Goal: Transaction & Acquisition: Download file/media

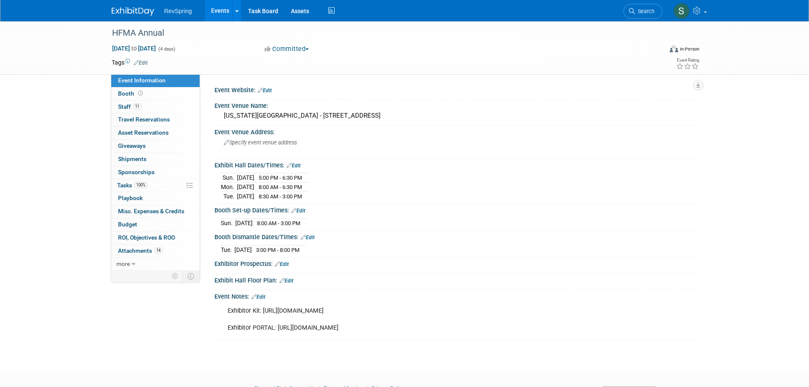
click at [214, 11] on link "Events" at bounding box center [220, 10] width 31 height 21
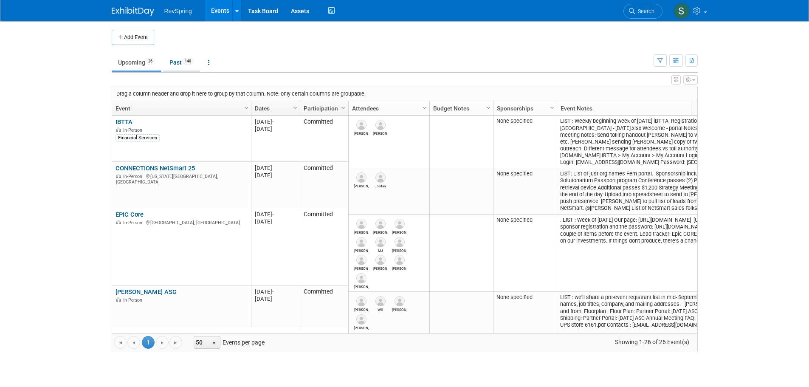
click at [180, 63] on link "Past 148" at bounding box center [181, 62] width 37 height 16
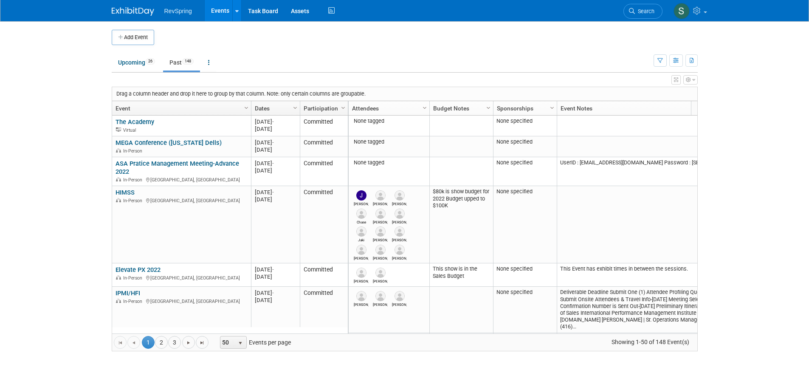
click at [660, 62] on icon "button" at bounding box center [660, 61] width 6 height 6
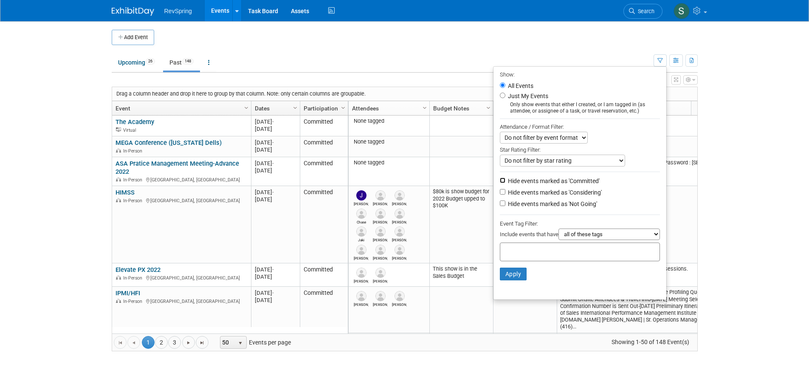
click at [500, 183] on input "Hide events marked as 'Committed'" at bounding box center [503, 180] width 6 height 6
checkbox input "true"
click at [507, 279] on button "Apply" at bounding box center [513, 274] width 27 height 13
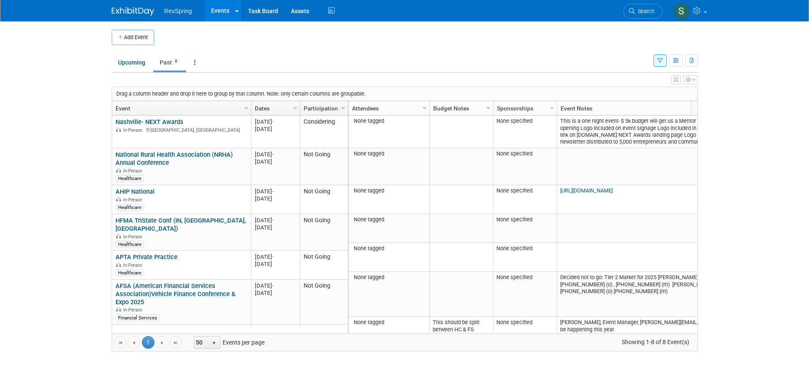
click at [659, 62] on icon "button" at bounding box center [660, 61] width 6 height 6
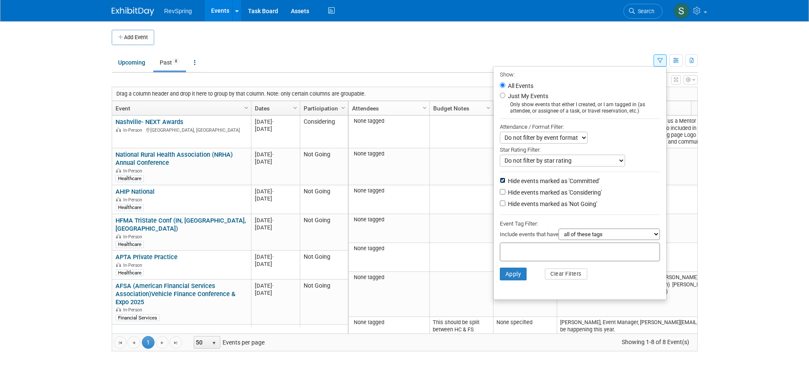
click at [500, 182] on input "Hide events marked as 'Committed'" at bounding box center [503, 180] width 6 height 6
checkbox input "false"
click at [513, 278] on button "Apply" at bounding box center [513, 274] width 27 height 13
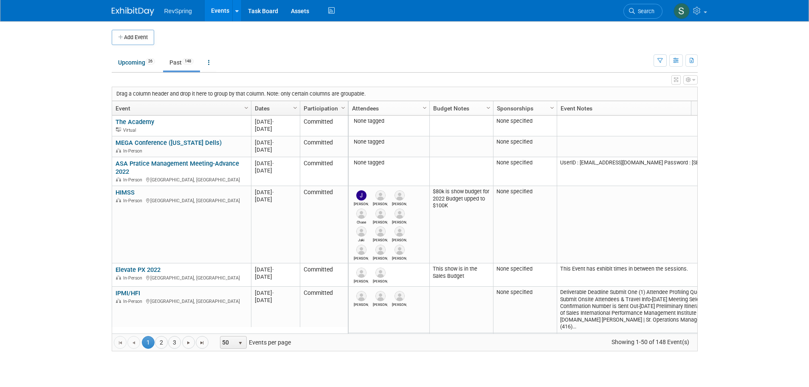
click at [676, 60] on icon "button" at bounding box center [676, 61] width 6 height 6
click at [692, 61] on icon "button" at bounding box center [692, 61] width 5 height 6
click at [663, 101] on link "Export All (174 Events)" at bounding box center [643, 101] width 95 height 12
